Goal: Check status

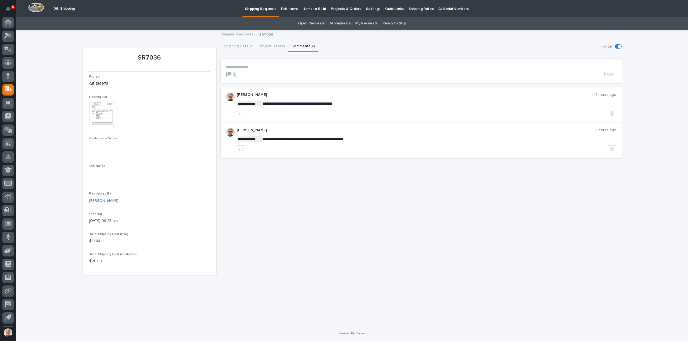
scroll to position [12, 0]
click at [6, 37] on icon at bounding box center [8, 37] width 8 height 6
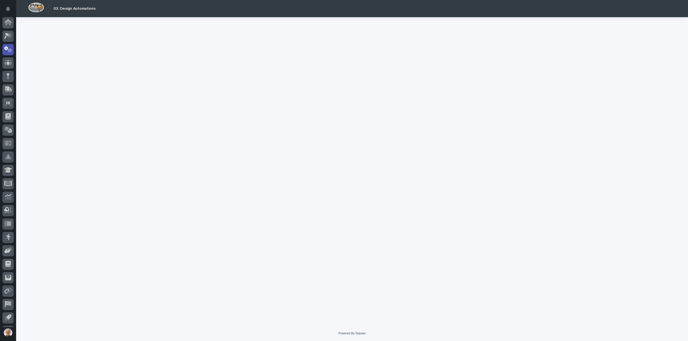
scroll to position [12, 0]
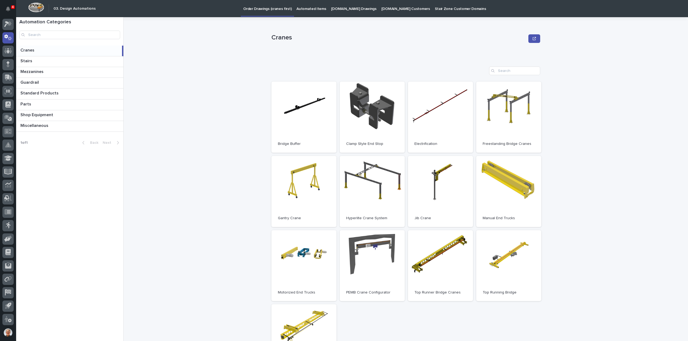
click at [344, 9] on p "[DOMAIN_NAME] Drawings" at bounding box center [353, 5] width 45 height 11
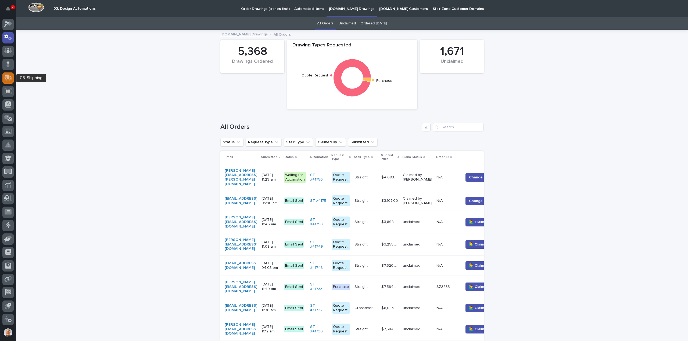
click at [6, 76] on icon at bounding box center [8, 77] width 7 height 5
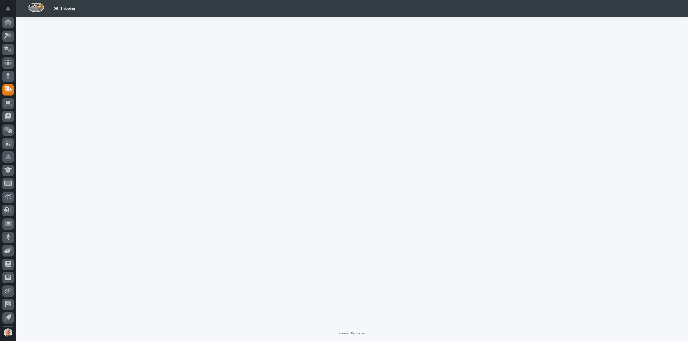
scroll to position [12, 0]
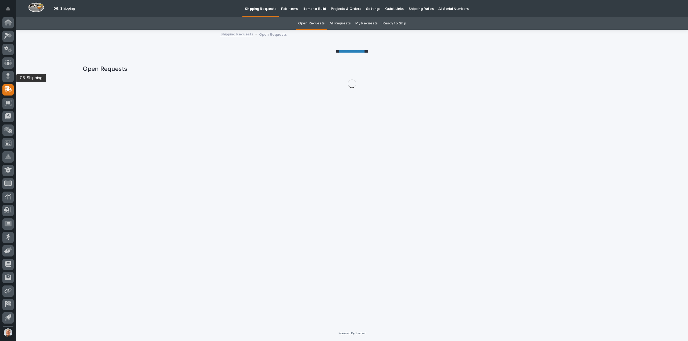
scroll to position [12, 0]
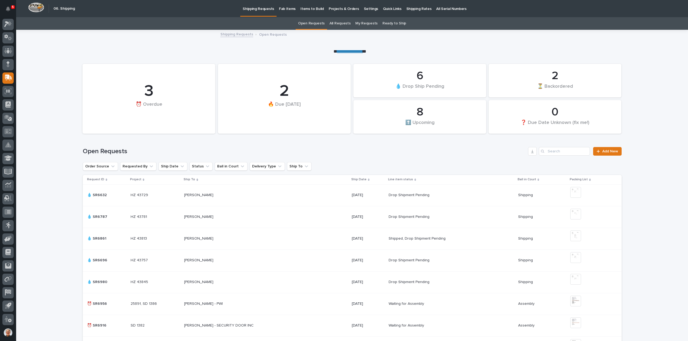
click at [367, 22] on link "My Requests" at bounding box center [366, 23] width 22 height 13
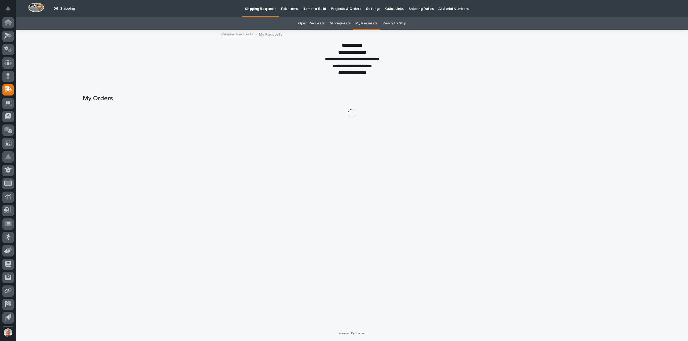
scroll to position [12, 0]
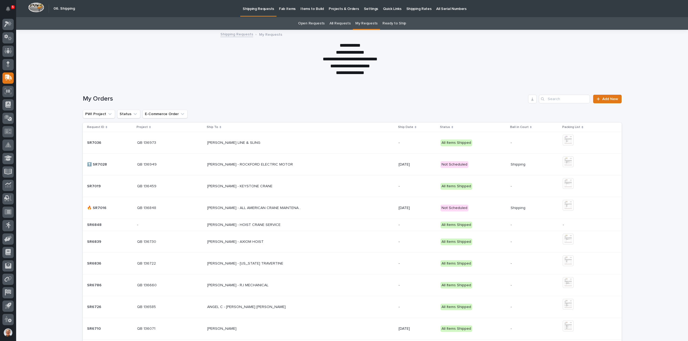
click at [232, 143] on p "[PERSON_NAME] LINE & SLING" at bounding box center [234, 143] width 54 height 6
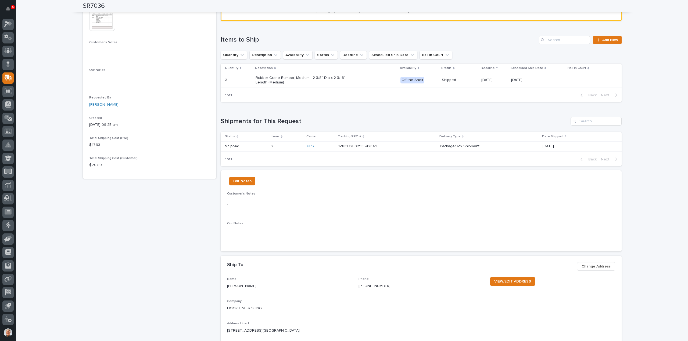
scroll to position [60, 0]
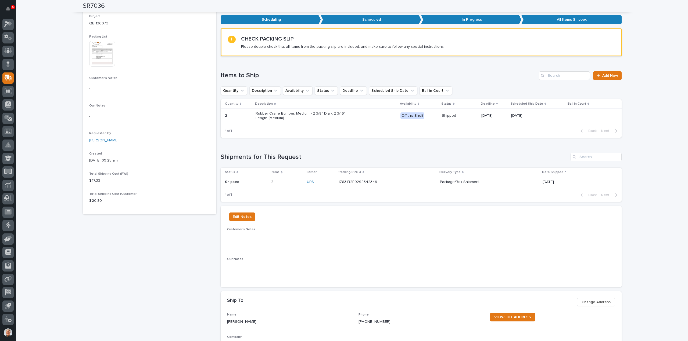
click at [350, 181] on p "1Z831R2E0298542349" at bounding box center [358, 182] width 40 height 6
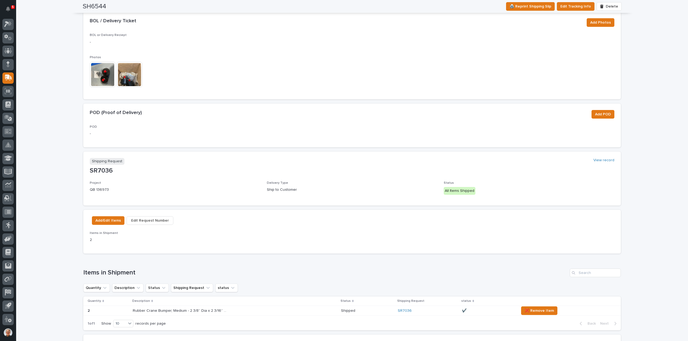
scroll to position [27, 0]
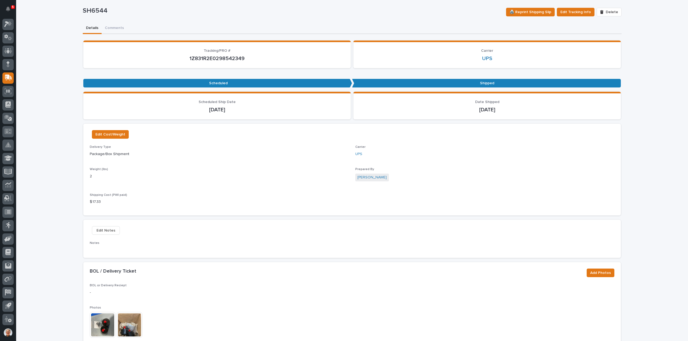
click at [241, 58] on p "1Z831R2E0298542349" at bounding box center [217, 58] width 254 height 6
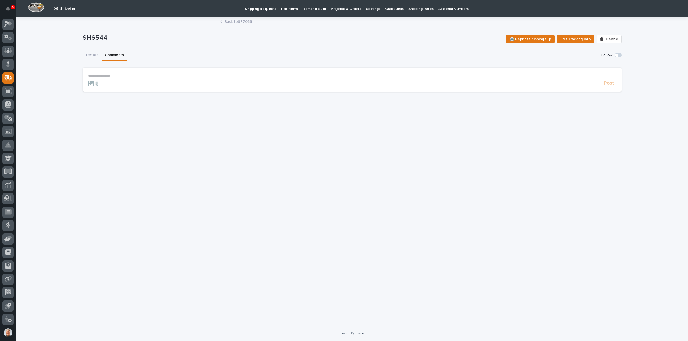
click at [264, 8] on p "Shipping Requests" at bounding box center [260, 5] width 31 height 11
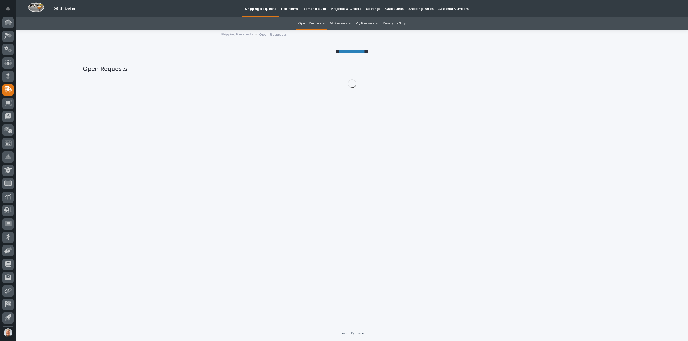
scroll to position [12, 0]
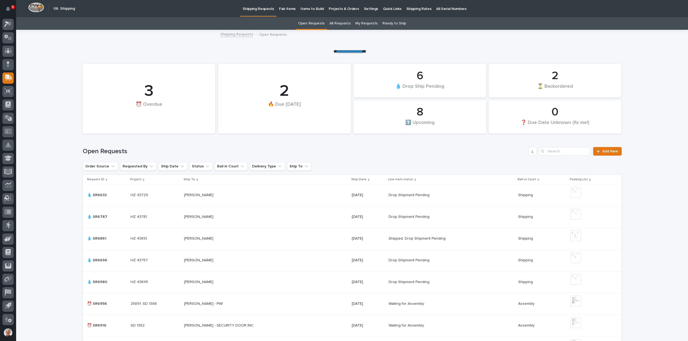
click at [363, 21] on link "My Requests" at bounding box center [366, 23] width 22 height 13
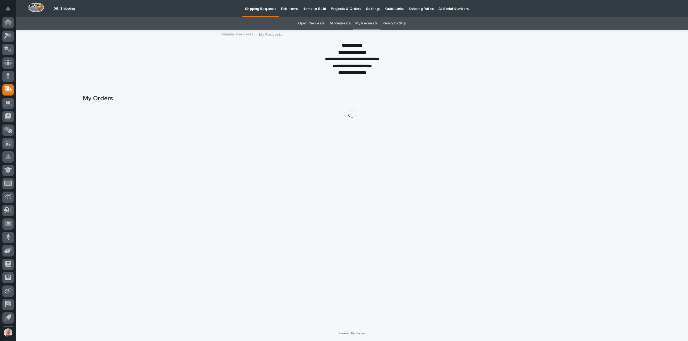
scroll to position [12, 0]
